Goal: Task Accomplishment & Management: Use online tool/utility

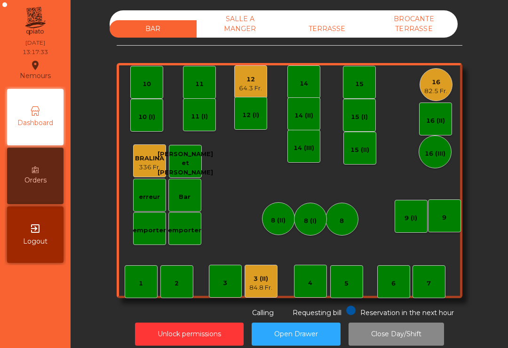
click at [434, 85] on div "16" at bounding box center [436, 82] width 23 height 9
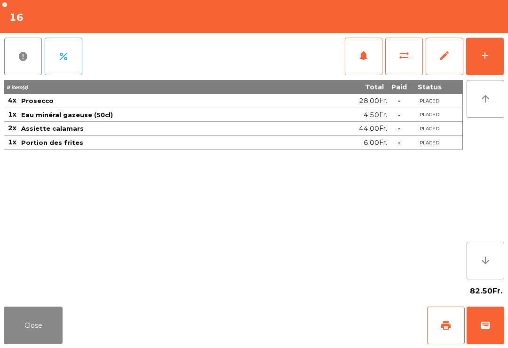
click at [486, 58] on div "add" at bounding box center [485, 55] width 11 height 11
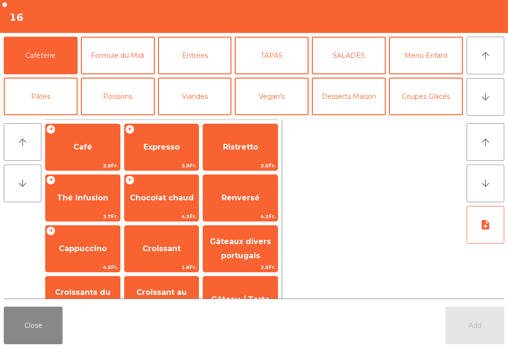
click at [101, 158] on span "Café" at bounding box center [83, 147] width 74 height 25
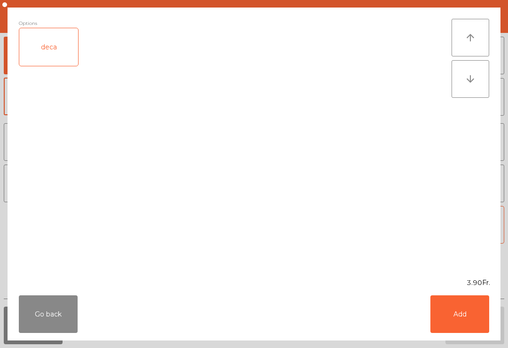
click at [463, 317] on button "Add" at bounding box center [460, 315] width 59 height 38
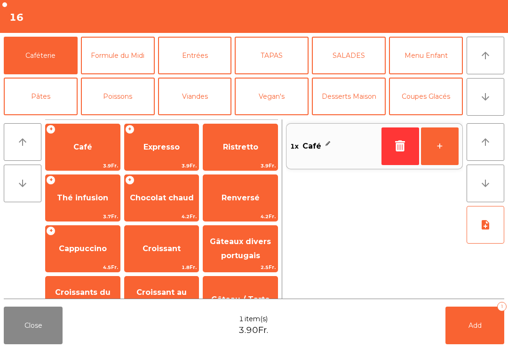
click at [490, 332] on button "Add 1" at bounding box center [475, 326] width 59 height 38
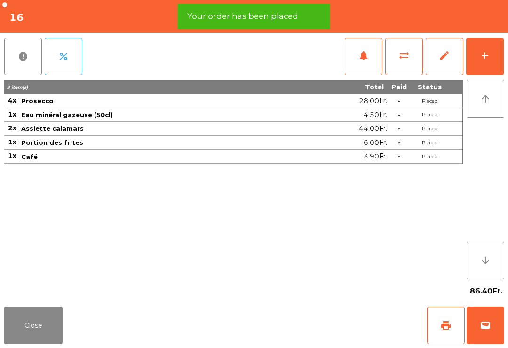
click at [502, 62] on button "add" at bounding box center [485, 57] width 38 height 38
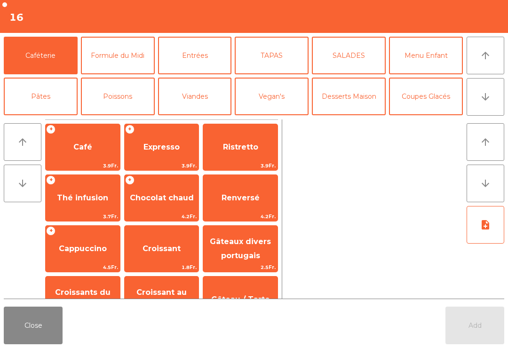
click at [470, 316] on div "Add" at bounding box center [475, 326] width 59 height 38
click at [155, 137] on span "Expresso" at bounding box center [162, 147] width 74 height 25
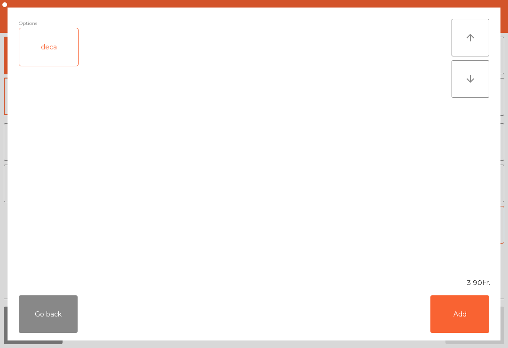
click at [475, 318] on button "Add" at bounding box center [460, 315] width 59 height 38
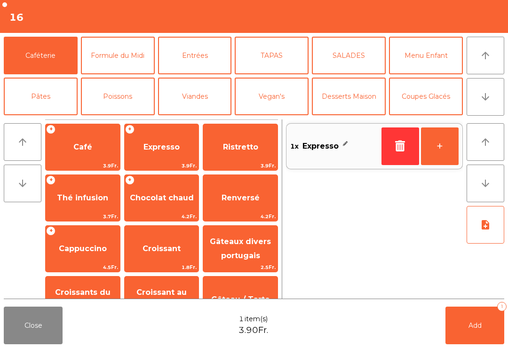
click at [499, 330] on button "Add 1" at bounding box center [475, 326] width 59 height 38
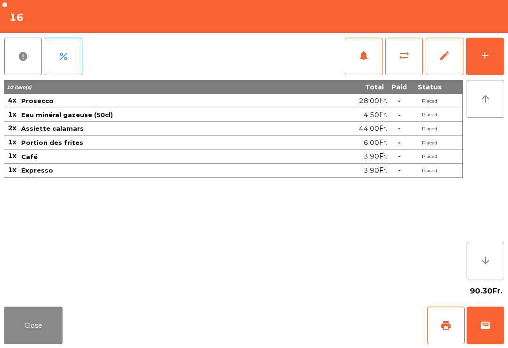
click at [21, 341] on button "Close" at bounding box center [33, 326] width 59 height 38
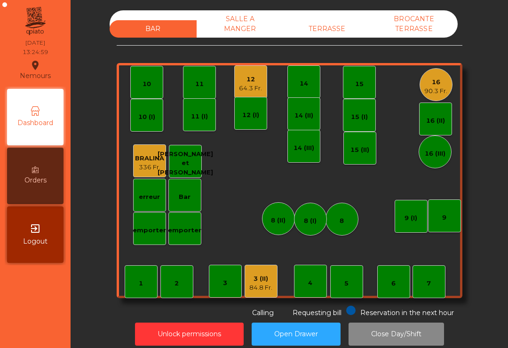
click at [250, 283] on div "3 (II)" at bounding box center [260, 278] width 23 height 9
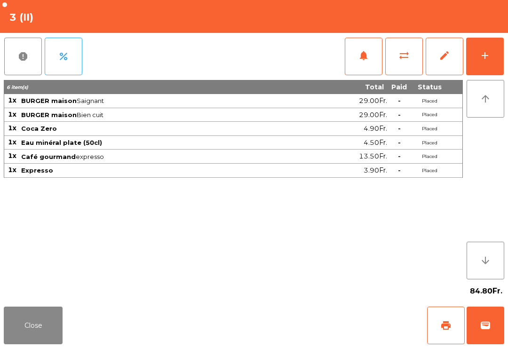
click at [480, 334] on button "wallet" at bounding box center [486, 326] width 38 height 38
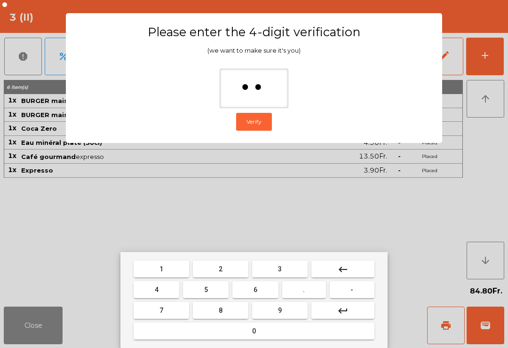
type input "***"
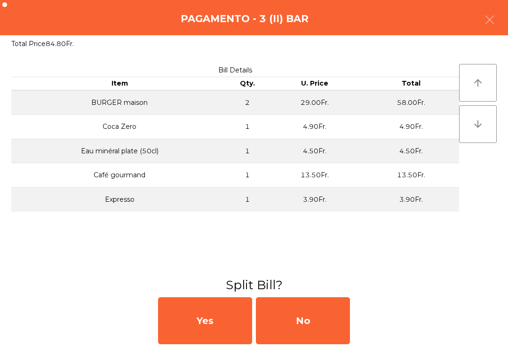
click at [349, 344] on div "No" at bounding box center [303, 320] width 94 height 47
click at [344, 338] on div "MB" at bounding box center [303, 320] width 94 height 47
click at [330, 328] on div "No" at bounding box center [303, 320] width 94 height 47
click at [330, 321] on div "No" at bounding box center [303, 320] width 94 height 47
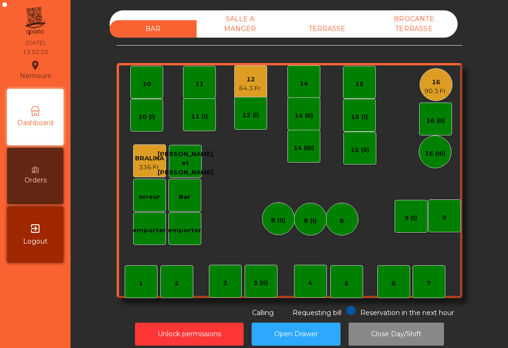
click at [244, 82] on div "12" at bounding box center [250, 79] width 23 height 9
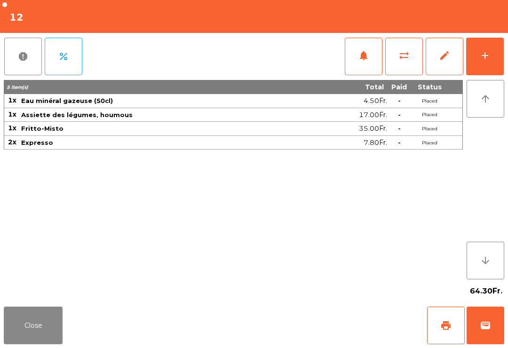
click at [485, 323] on span "wallet" at bounding box center [485, 325] width 11 height 11
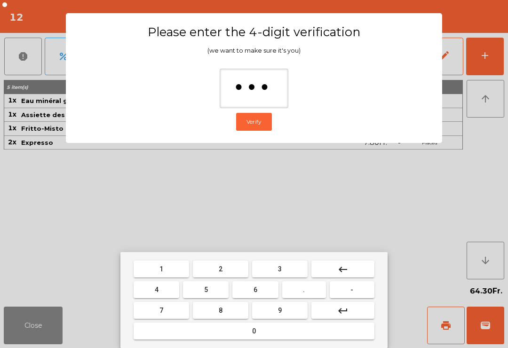
type input "****"
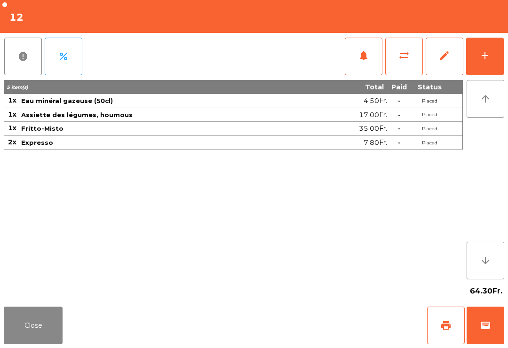
click at [329, 318] on div "Close print wallet" at bounding box center [254, 325] width 508 height 45
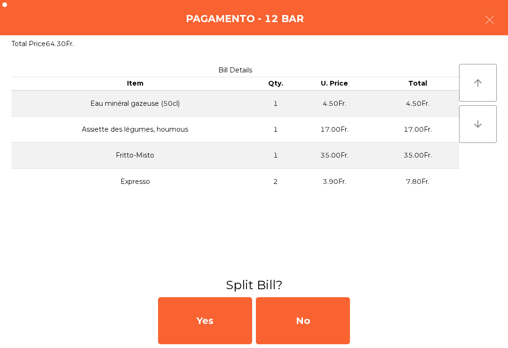
click at [316, 320] on div "No" at bounding box center [303, 320] width 94 height 47
click at [308, 322] on div "MB" at bounding box center [303, 320] width 94 height 47
click at [307, 331] on div "No" at bounding box center [303, 320] width 94 height 47
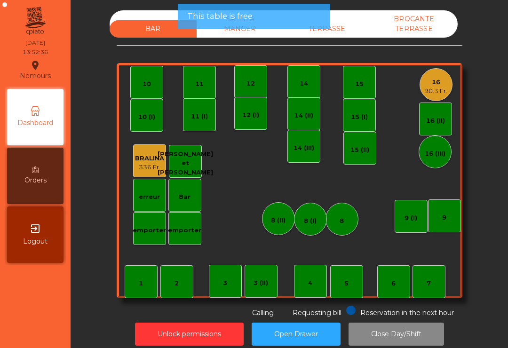
click at [434, 88] on div "90.3 Fr." at bounding box center [436, 91] width 23 height 9
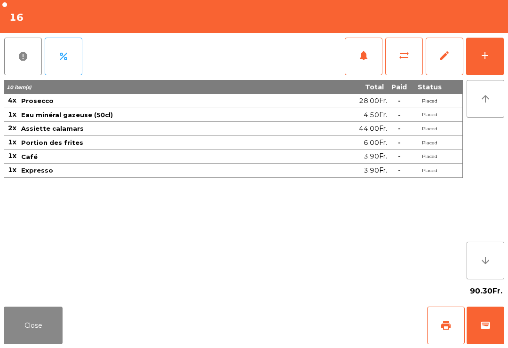
click at [453, 327] on button "print" at bounding box center [446, 326] width 38 height 38
click at [484, 330] on span "wallet" at bounding box center [485, 325] width 11 height 11
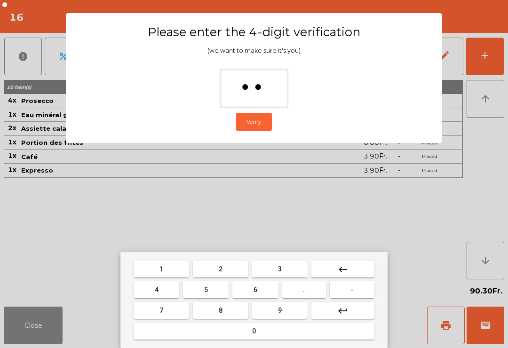
type input "***"
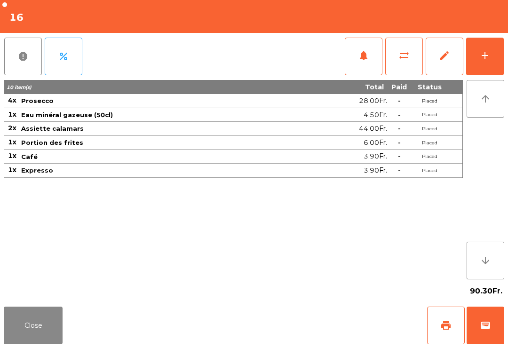
click at [329, 334] on div "Close print wallet" at bounding box center [254, 325] width 508 height 45
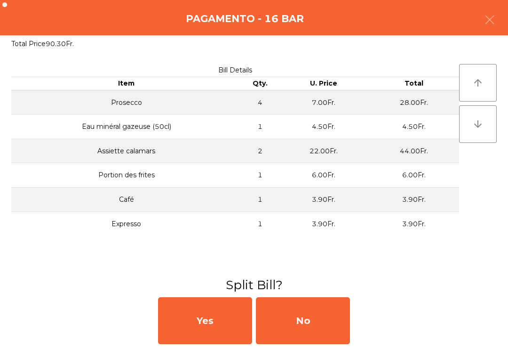
click at [315, 331] on div "No" at bounding box center [303, 320] width 94 height 47
click at [313, 331] on div "MB" at bounding box center [303, 320] width 94 height 47
click at [306, 336] on div "No" at bounding box center [303, 320] width 94 height 47
click at [312, 336] on div "No" at bounding box center [303, 320] width 94 height 47
click at [309, 332] on div "No" at bounding box center [303, 320] width 94 height 47
